Goal: Navigation & Orientation: Find specific page/section

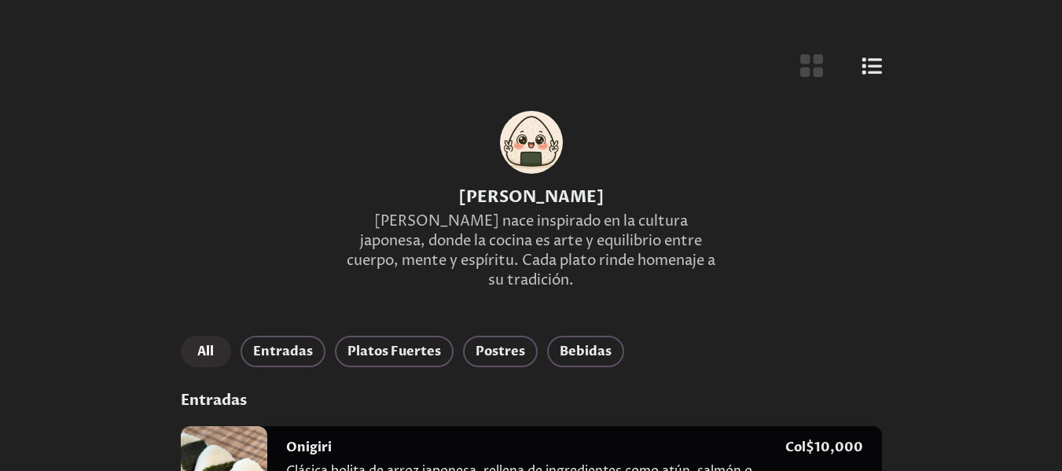
drag, startPoint x: 1022, startPoint y: 0, endPoint x: 524, endPoint y: 165, distance: 525.1
click at [524, 165] on div at bounding box center [531, 142] width 63 height 63
click at [870, 61] on icon "Botón de vista de lista" at bounding box center [872, 65] width 20 height 17
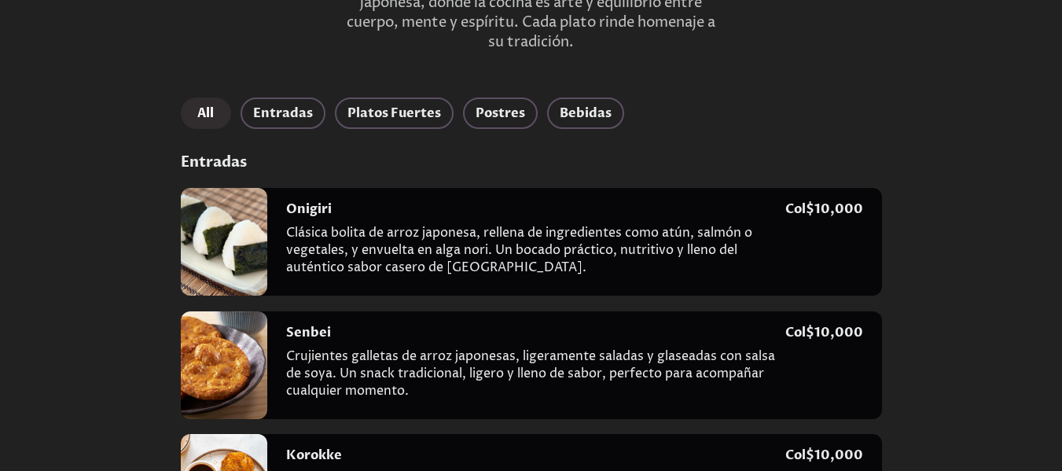
scroll to position [314, 0]
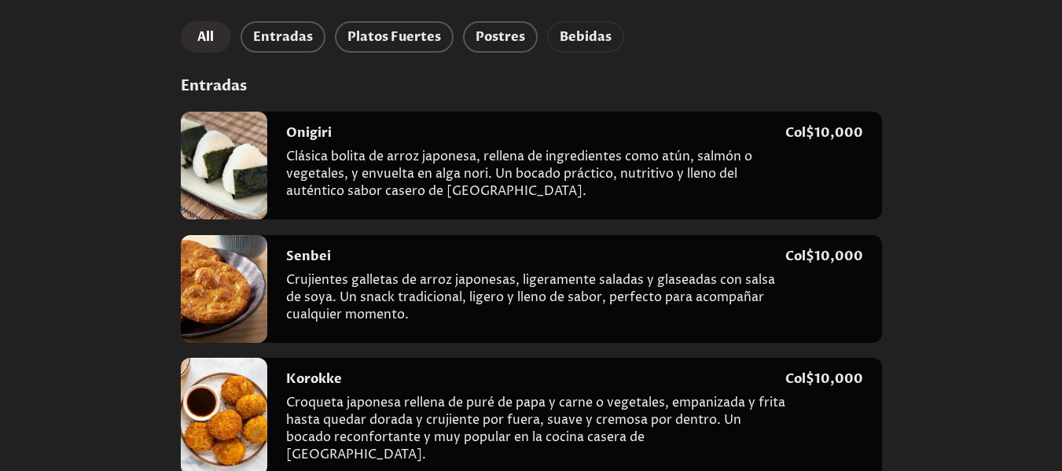
click at [590, 38] on span "Bebidas" at bounding box center [586, 37] width 52 height 22
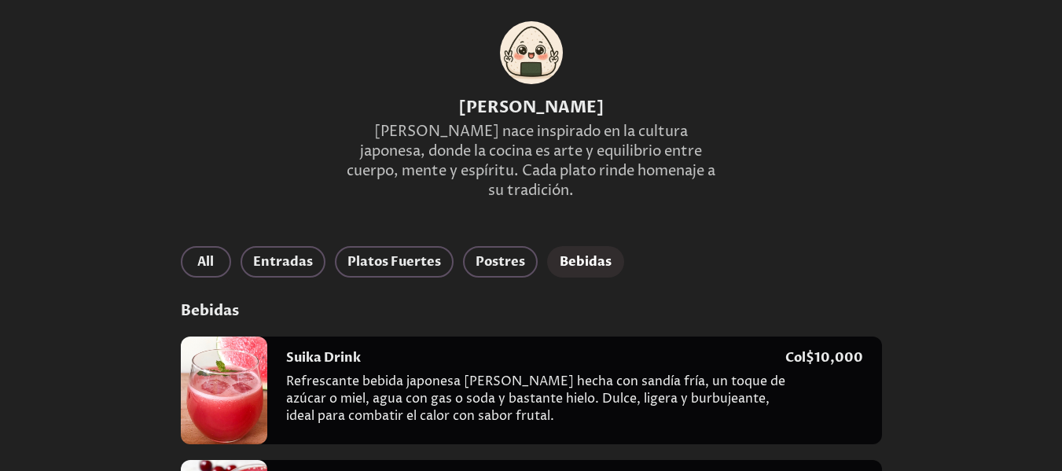
scroll to position [0, 0]
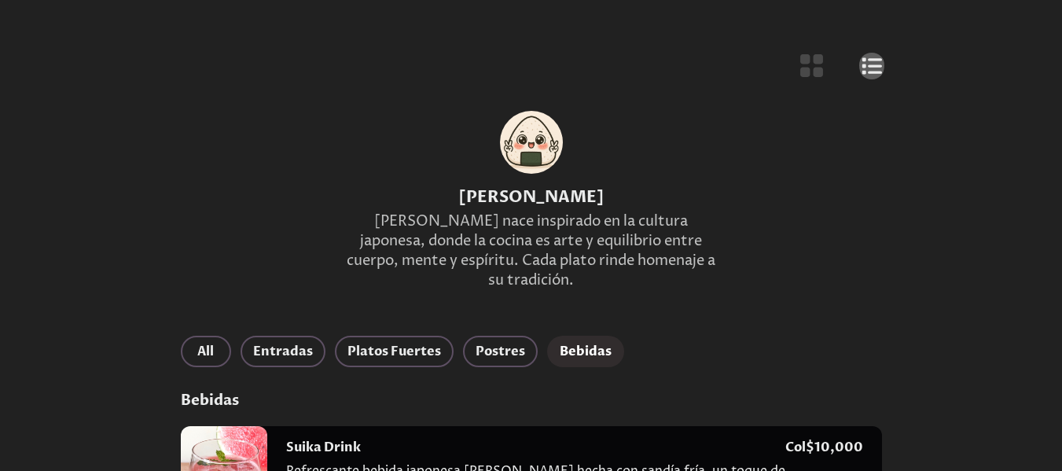
click at [870, 72] on icon "Botón de vista de lista" at bounding box center [872, 65] width 20 height 17
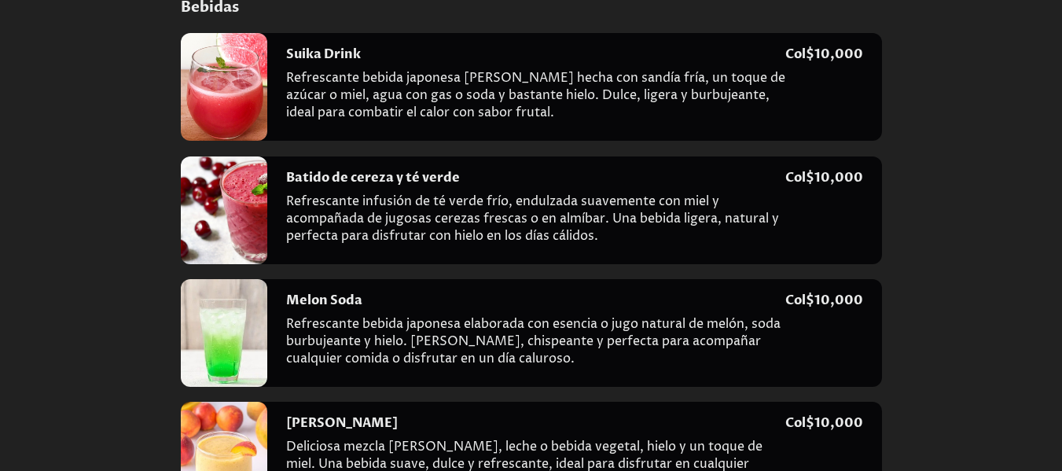
scroll to position [535, 0]
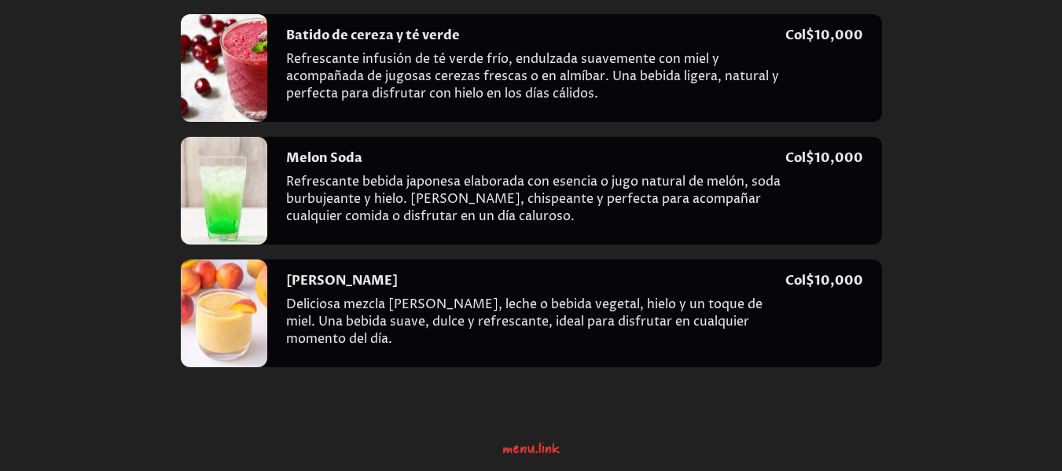
click at [532, 445] on div "Menu Link Logo" at bounding box center [531, 443] width 57 height 27
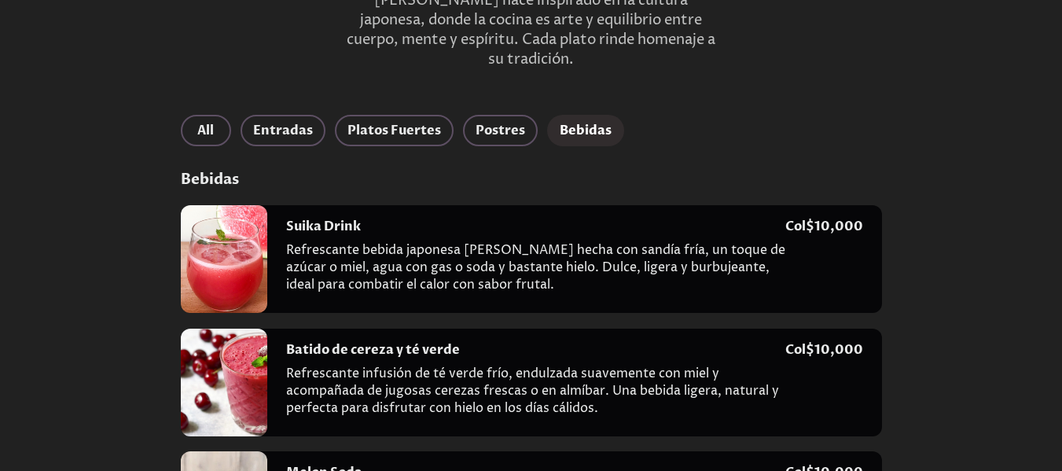
scroll to position [0, 0]
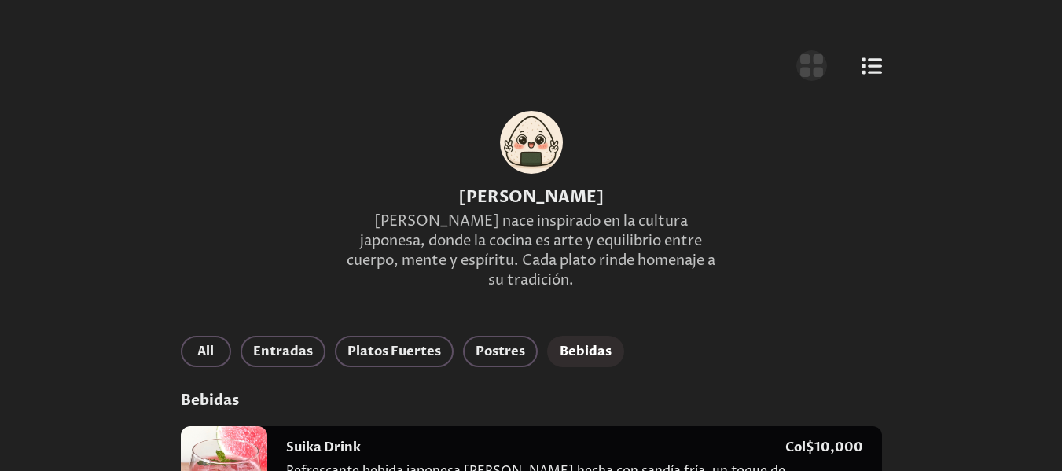
click at [801, 68] on icon "Botón de vista de cuadrícula" at bounding box center [812, 66] width 26 height 26
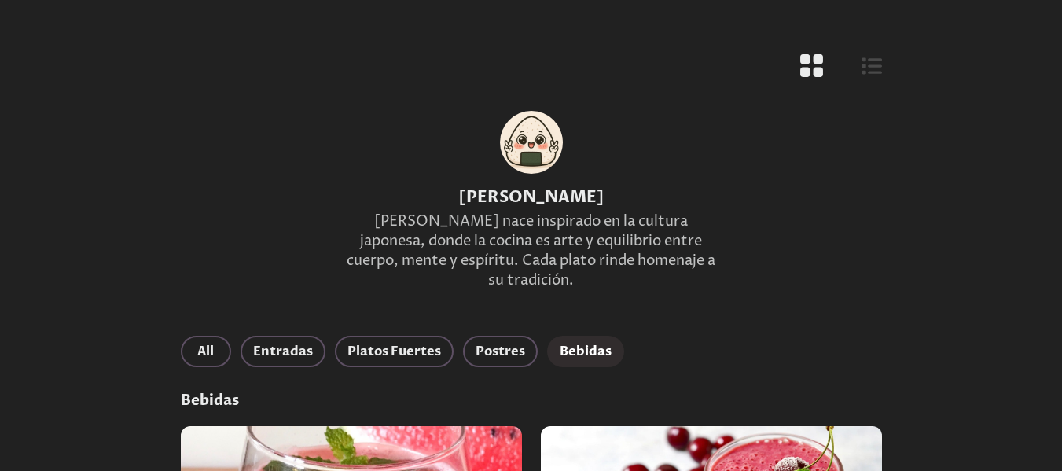
drag, startPoint x: 470, startPoint y: 11, endPoint x: 184, endPoint y: 122, distance: 306.9
click at [179, 121] on div "Hikari Mizu Hikari Mizu nace inspirado en la cultura japonesa, donde la cocina …" at bounding box center [531, 202] width 739 height 230
click at [880, 73] on icon "Botón de vista de lista" at bounding box center [872, 65] width 20 height 17
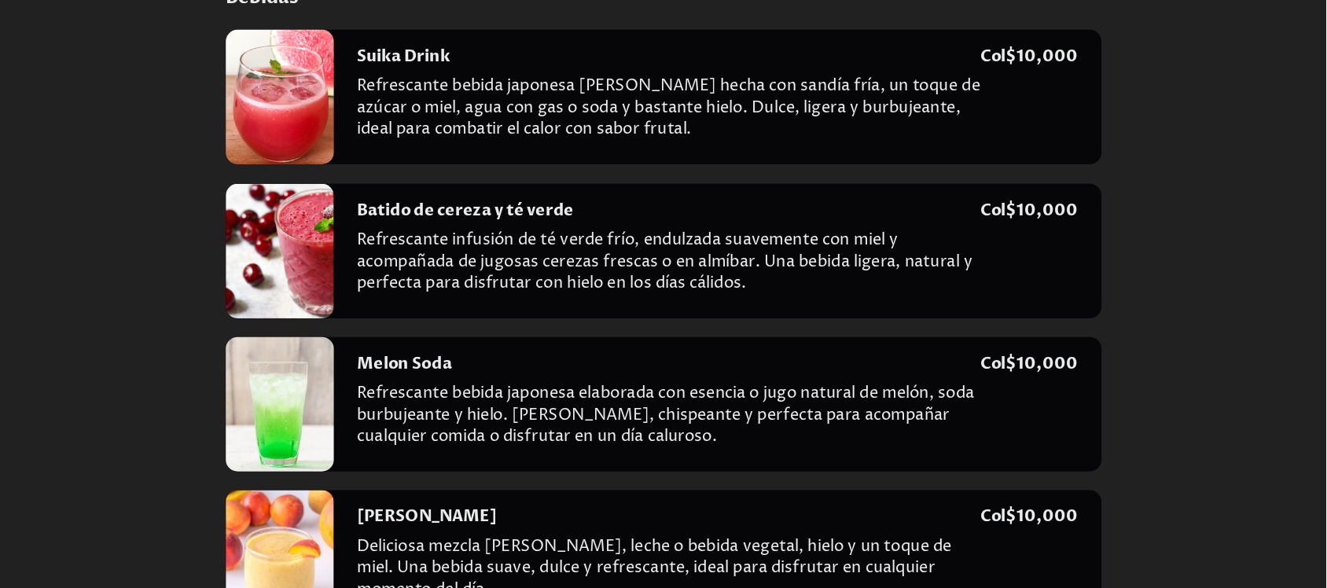
scroll to position [314, 0]
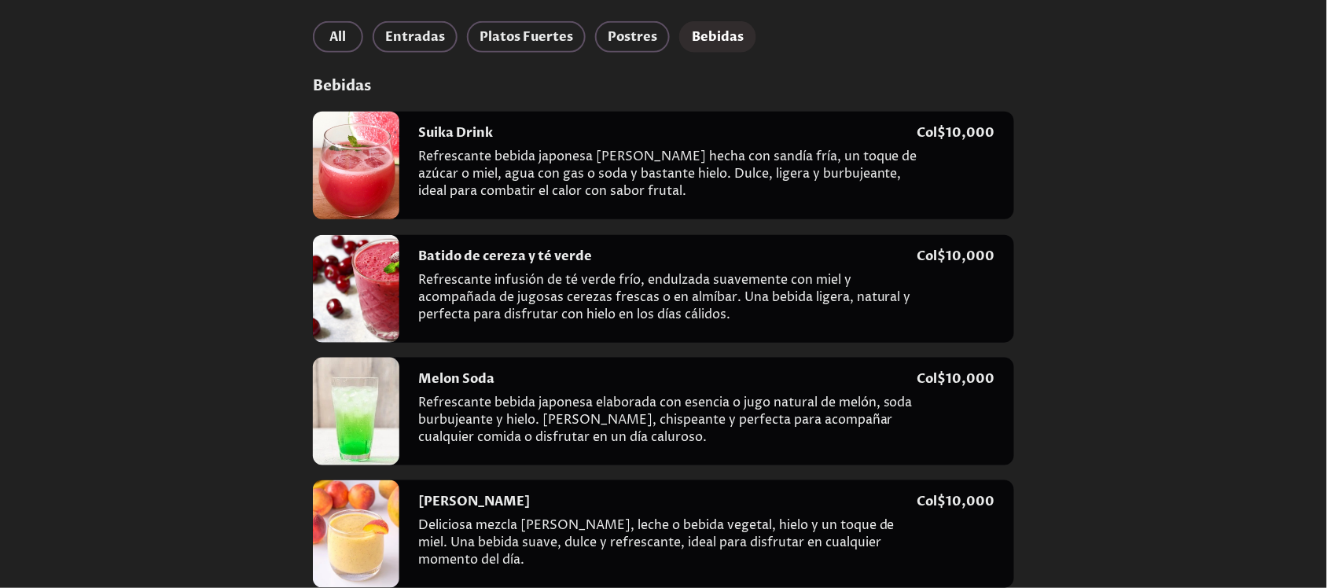
drag, startPoint x: 1041, startPoint y: 2, endPoint x: 787, endPoint y: 72, distance: 263.4
click at [785, 73] on div "All Entradas Platos Fuertes Postres Bebidas Bebidas Suika Drink Refrescante beb…" at bounding box center [663, 304] width 701 height 567
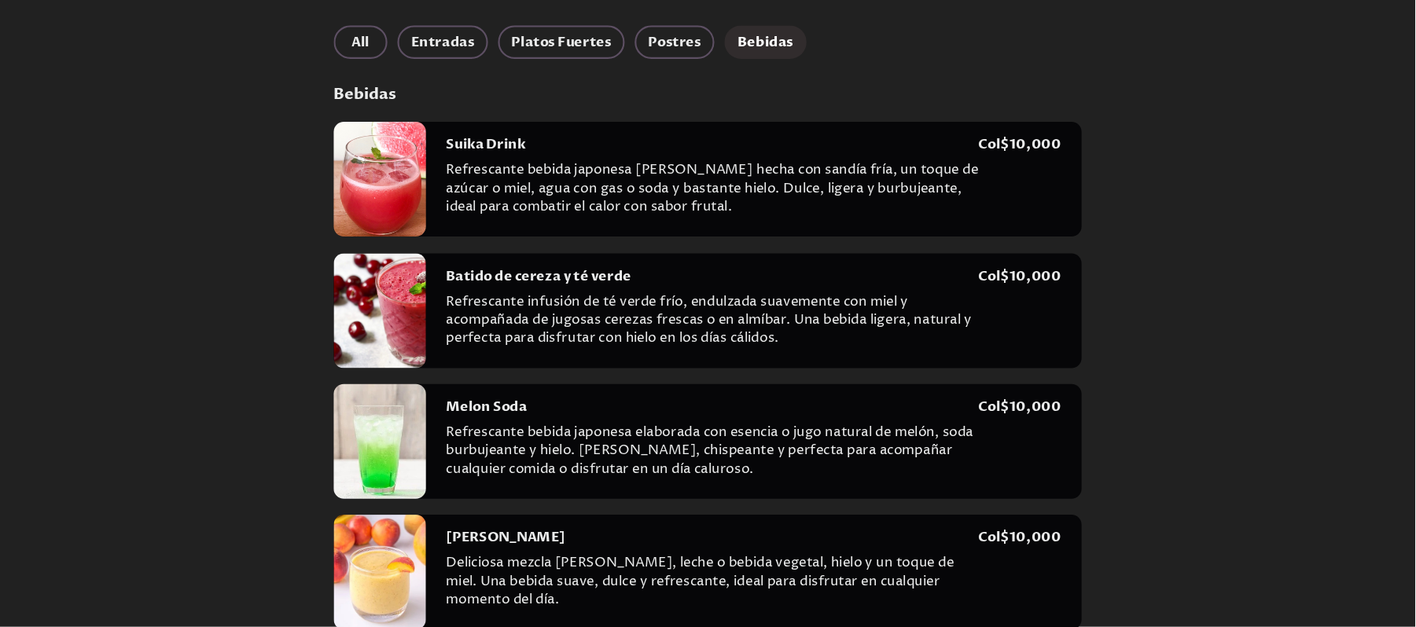
scroll to position [312, 0]
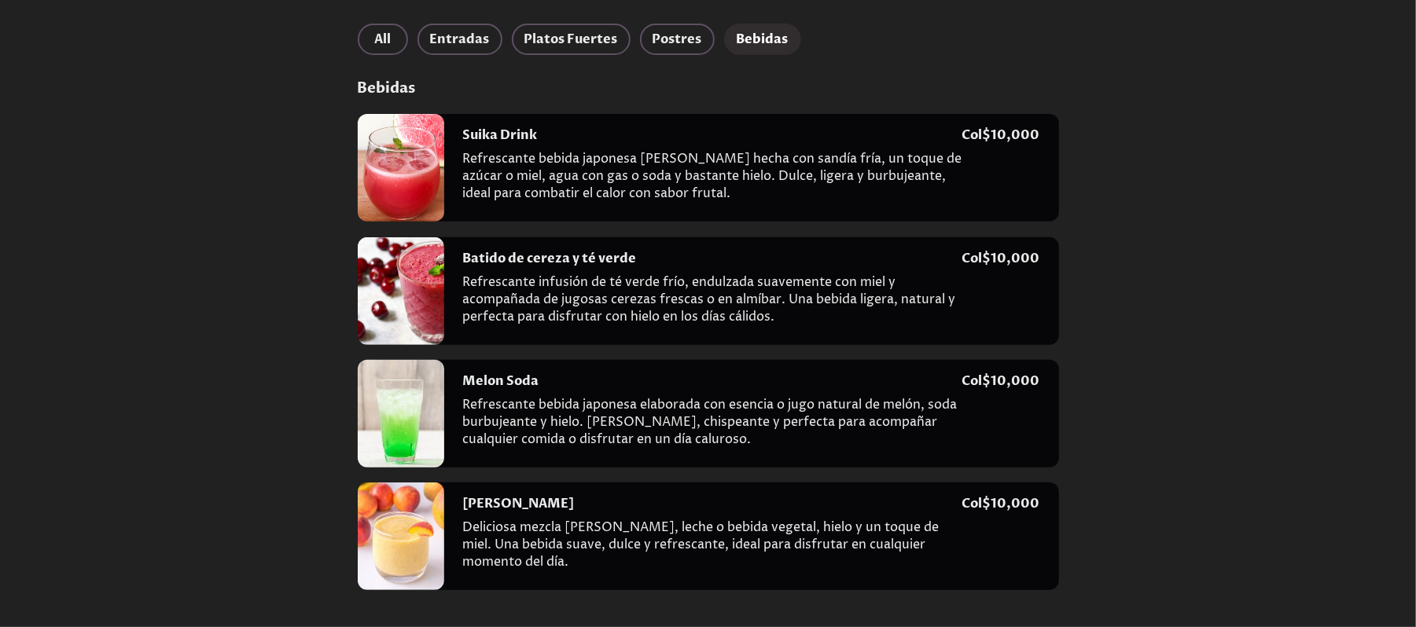
drag, startPoint x: 1233, startPoint y: 16, endPoint x: 242, endPoint y: 197, distance: 1007.0
click at [242, 197] on div at bounding box center [708, 313] width 1416 height 627
click at [459, 24] on button "Entradas" at bounding box center [459, 39] width 85 height 31
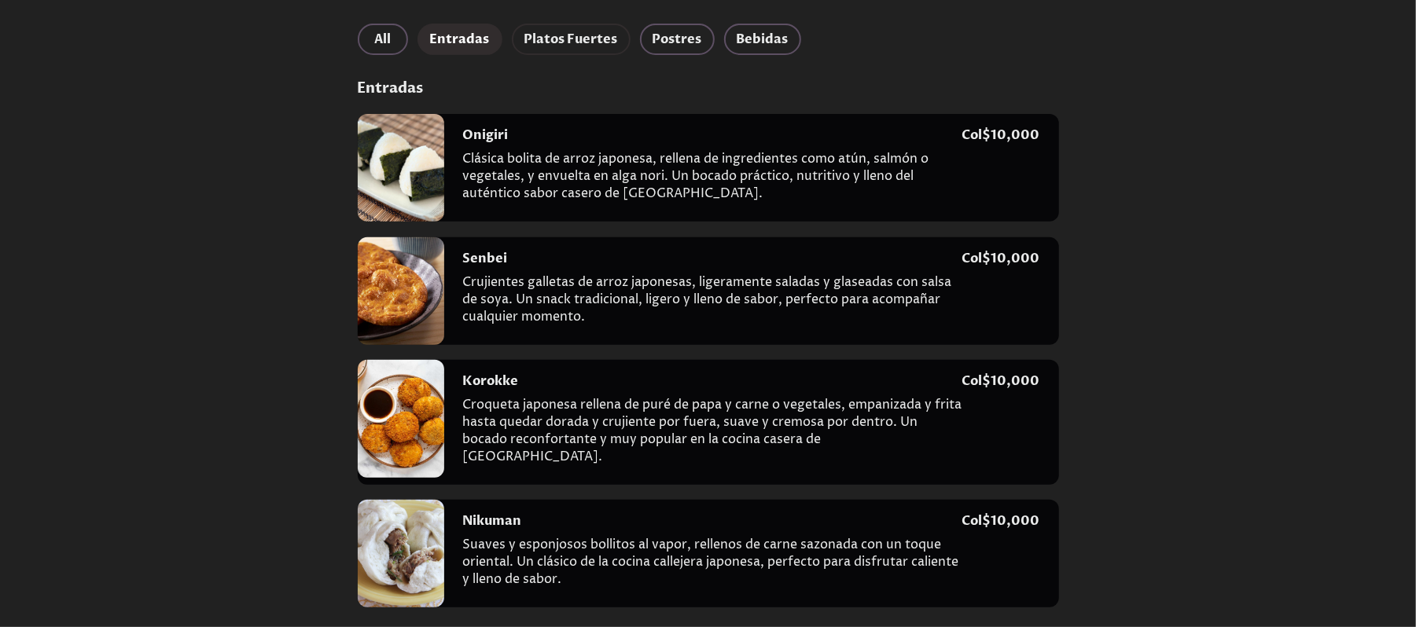
click at [602, 39] on span "Platos Fuertes" at bounding box center [571, 39] width 94 height 22
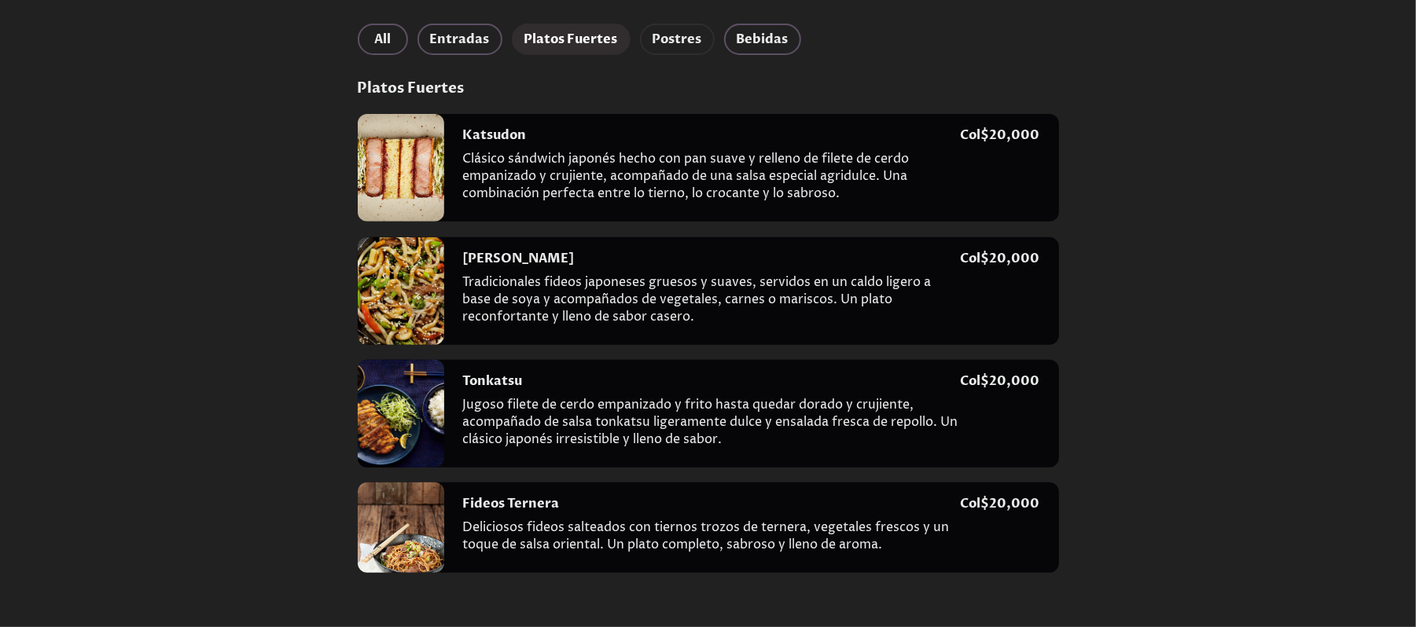
click at [678, 35] on span "Postres" at bounding box center [678, 39] width 50 height 22
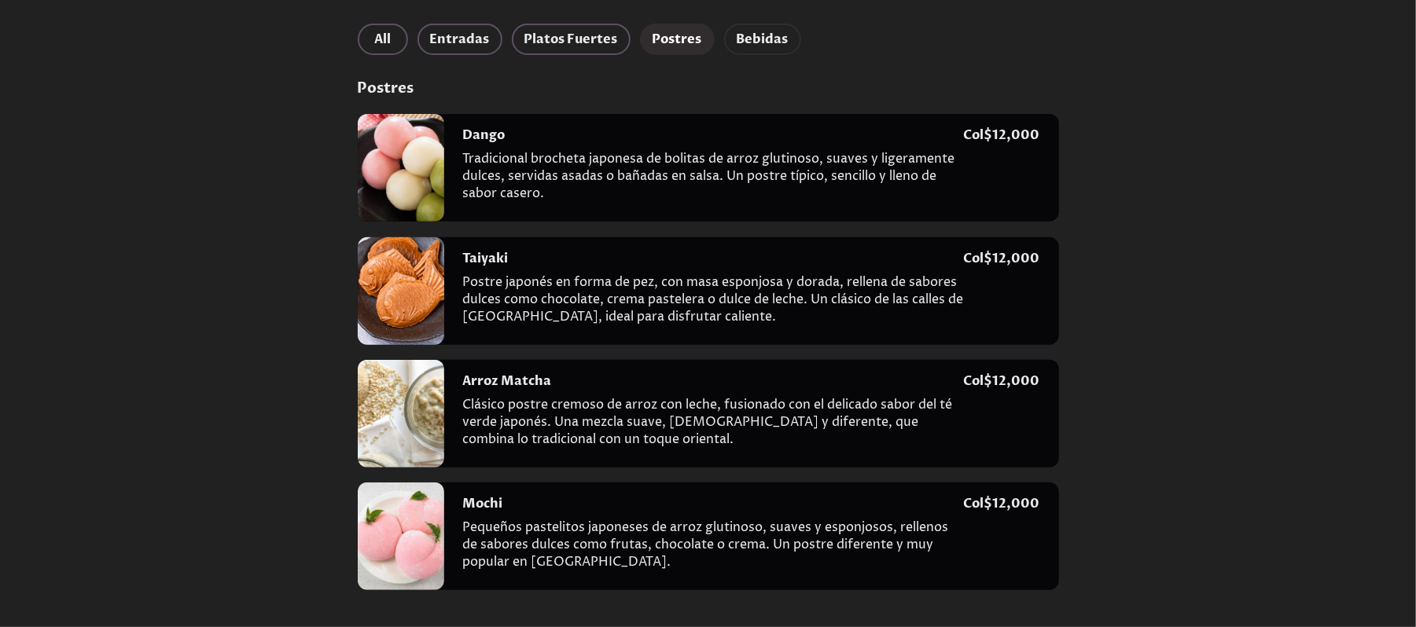
click at [756, 28] on span "Bebidas" at bounding box center [763, 39] width 52 height 22
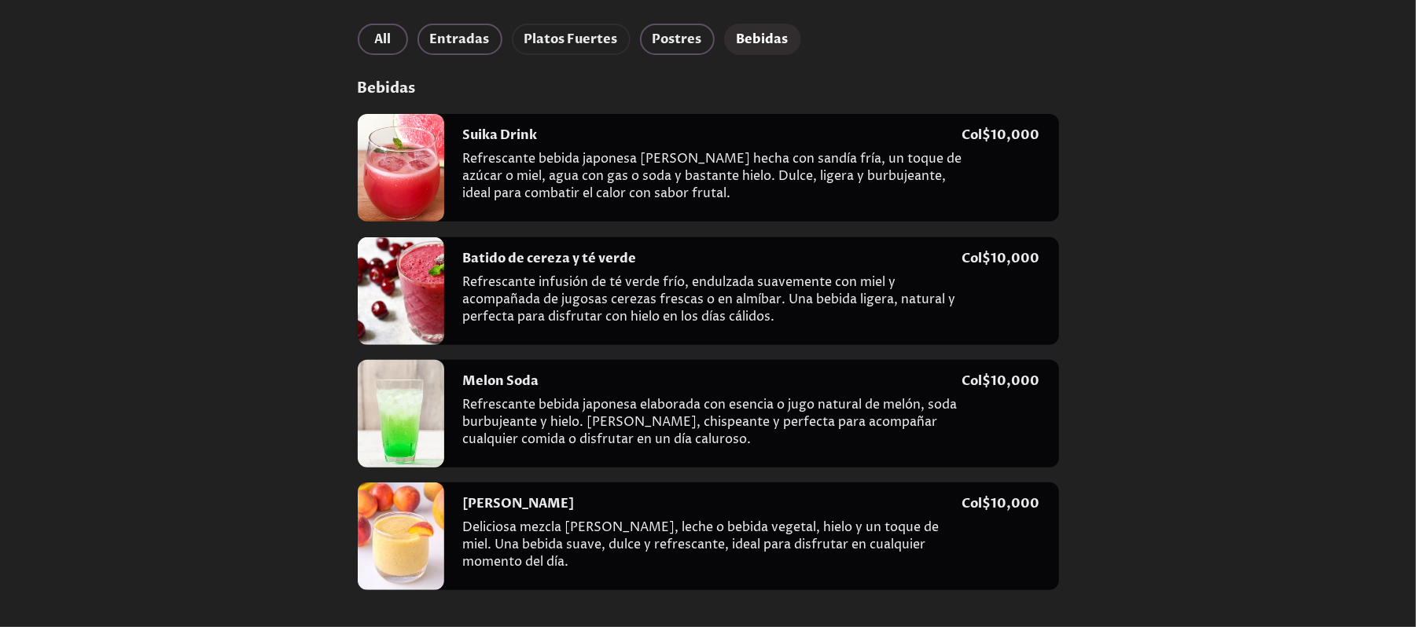
click at [590, 39] on span "Platos Fuertes" at bounding box center [571, 39] width 94 height 22
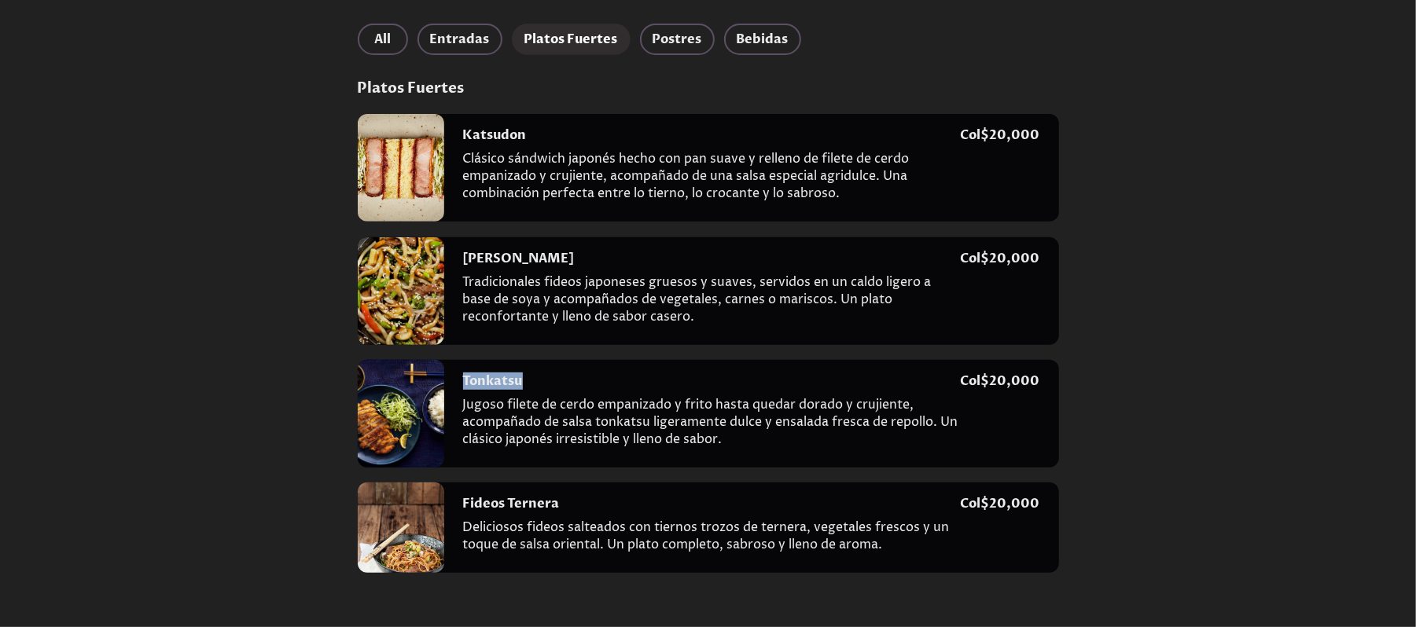
drag, startPoint x: 520, startPoint y: 377, endPoint x: 462, endPoint y: 379, distance: 58.2
click at [463, 379] on h4 "Tonkatsu" at bounding box center [493, 381] width 60 height 17
copy h4 "Tonkatsu"
